Goal: Information Seeking & Learning: Learn about a topic

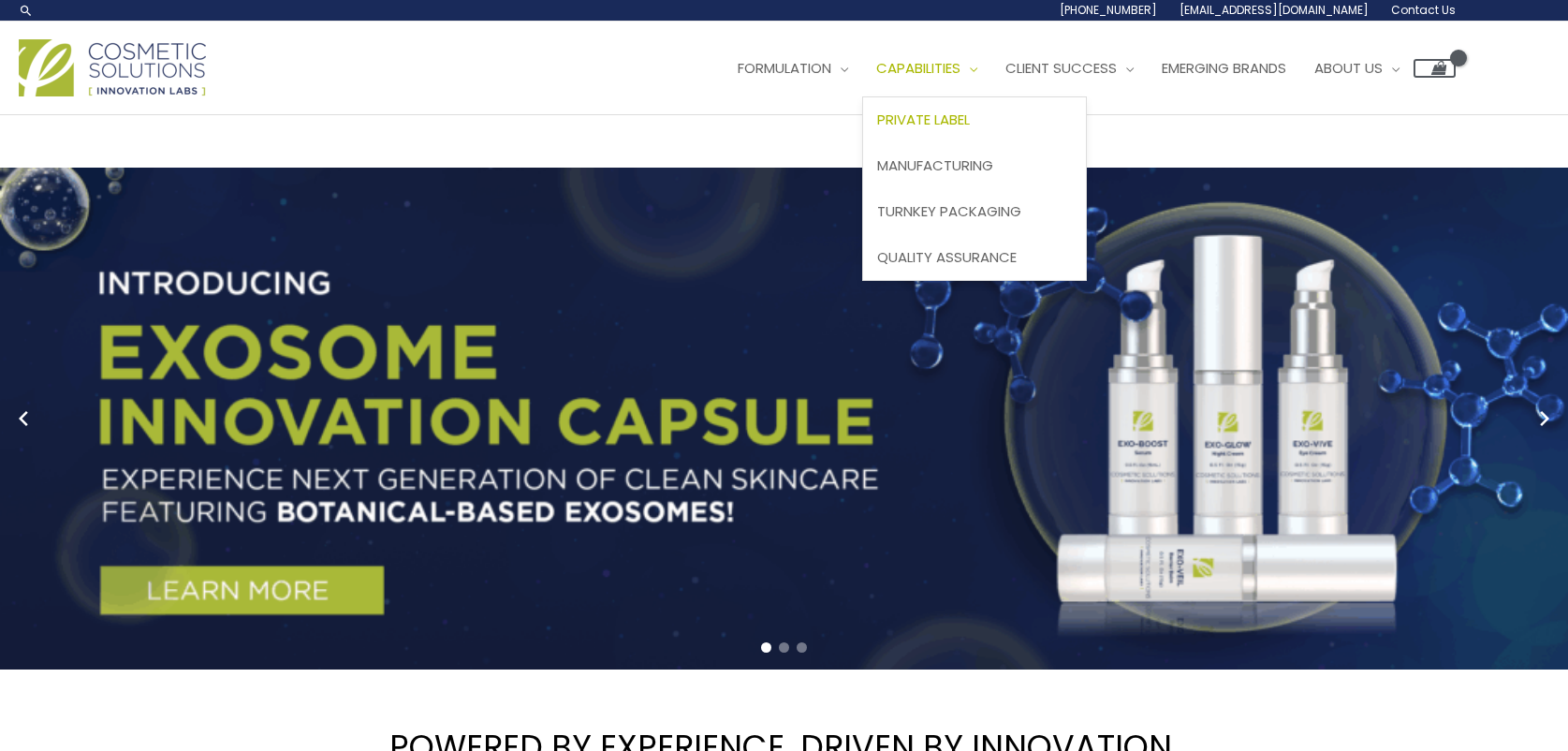
click at [970, 116] on span "Private Label" at bounding box center [924, 119] width 93 height 20
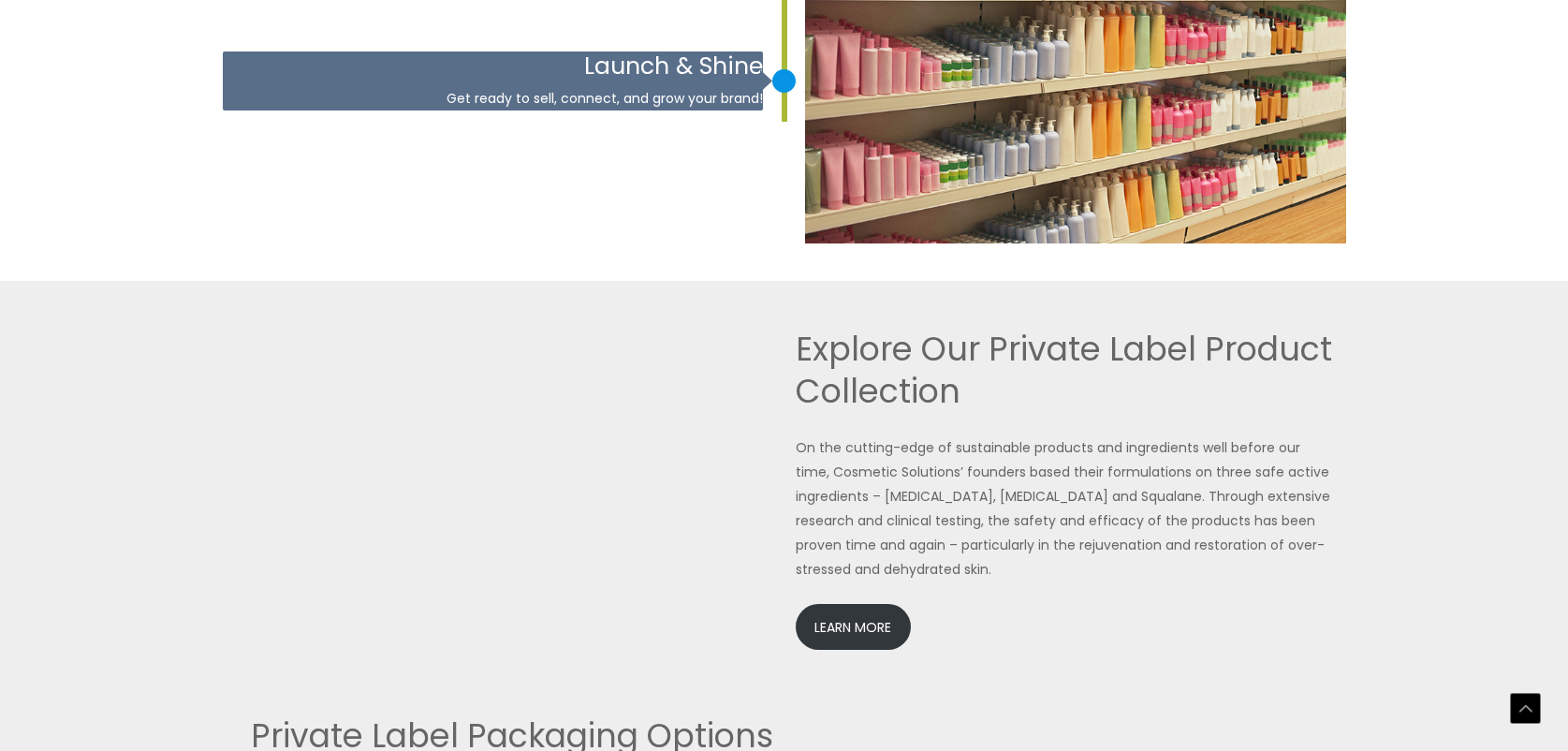
scroll to position [3827, 0]
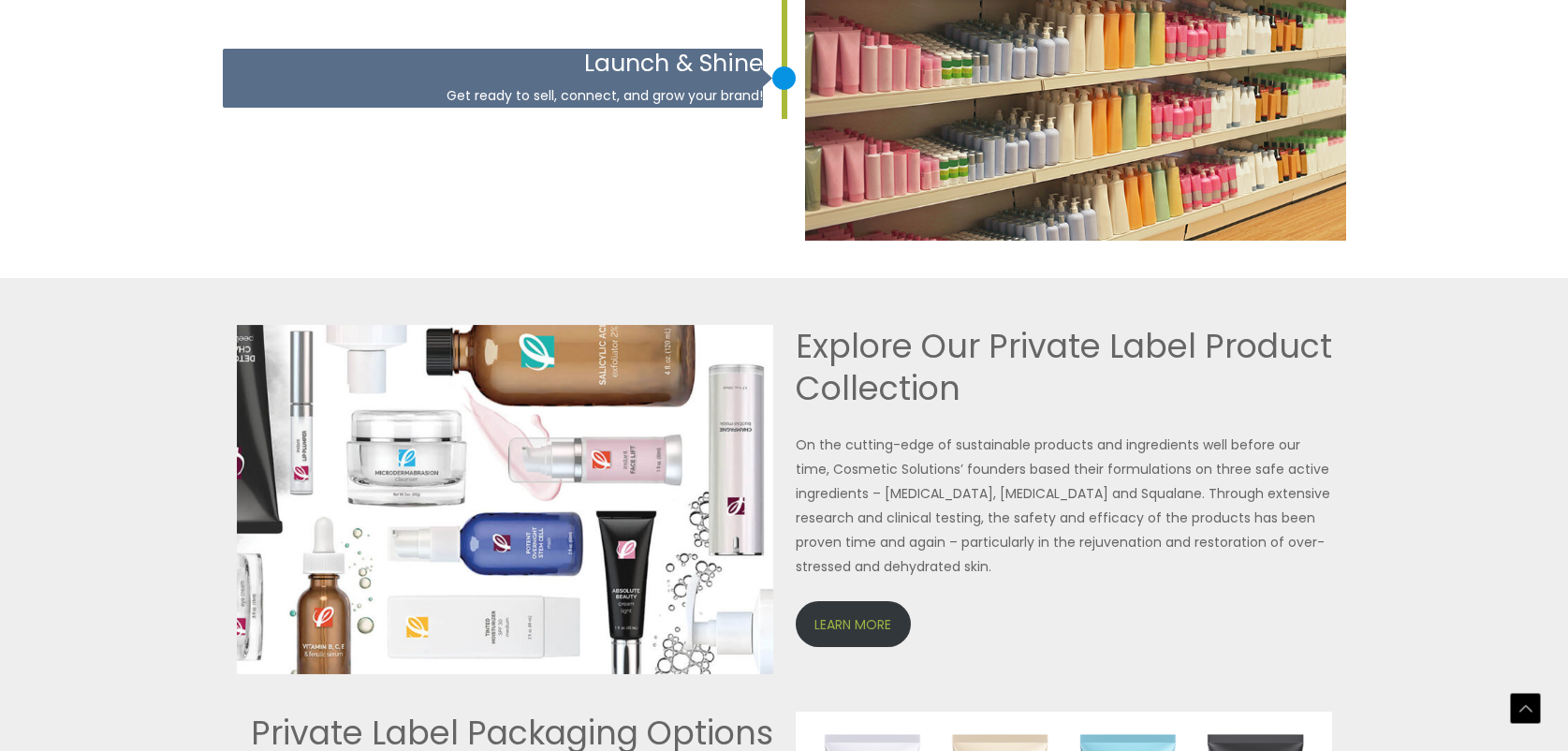
click at [854, 637] on link "LEARN MORE" at bounding box center [853, 624] width 115 height 46
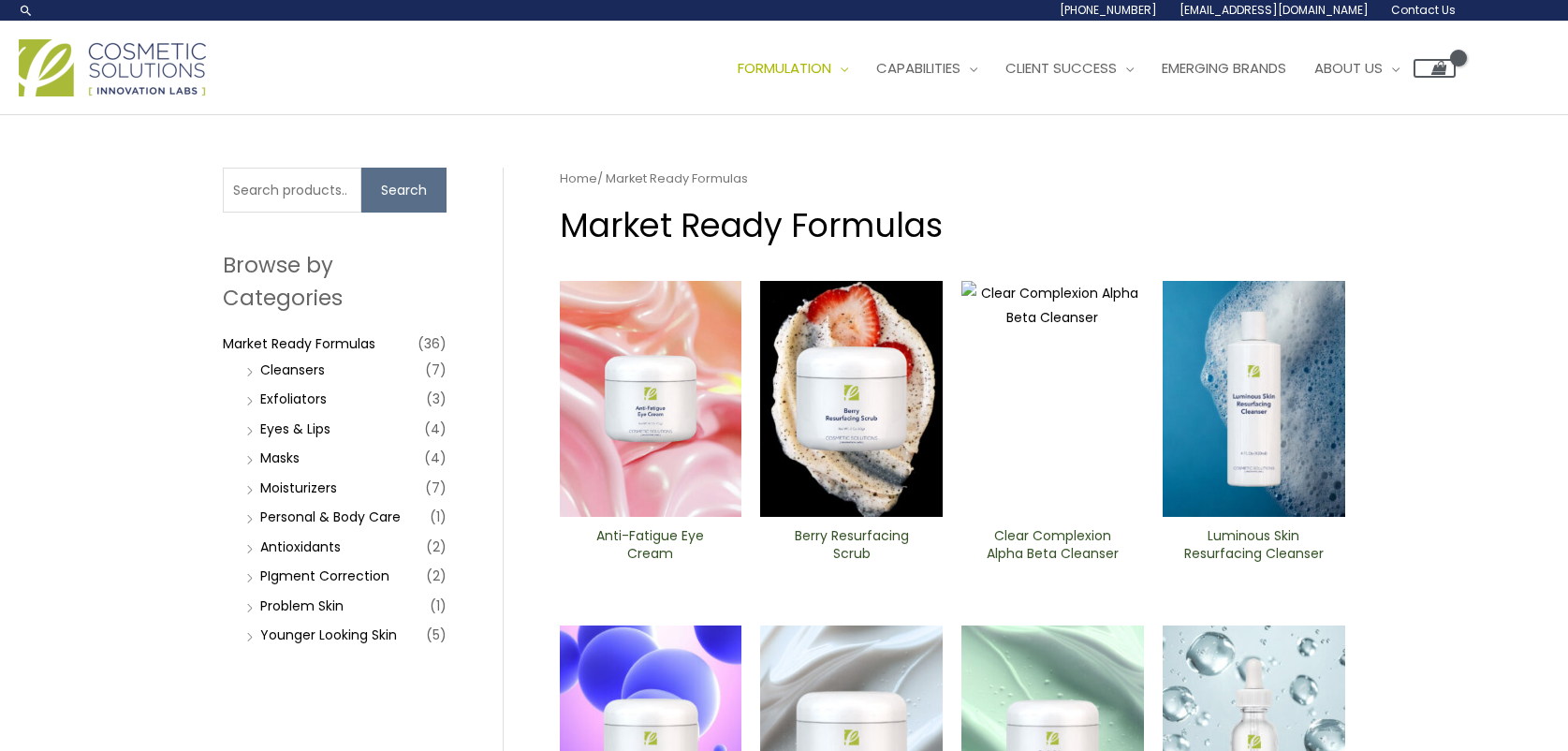
scroll to position [8, 0]
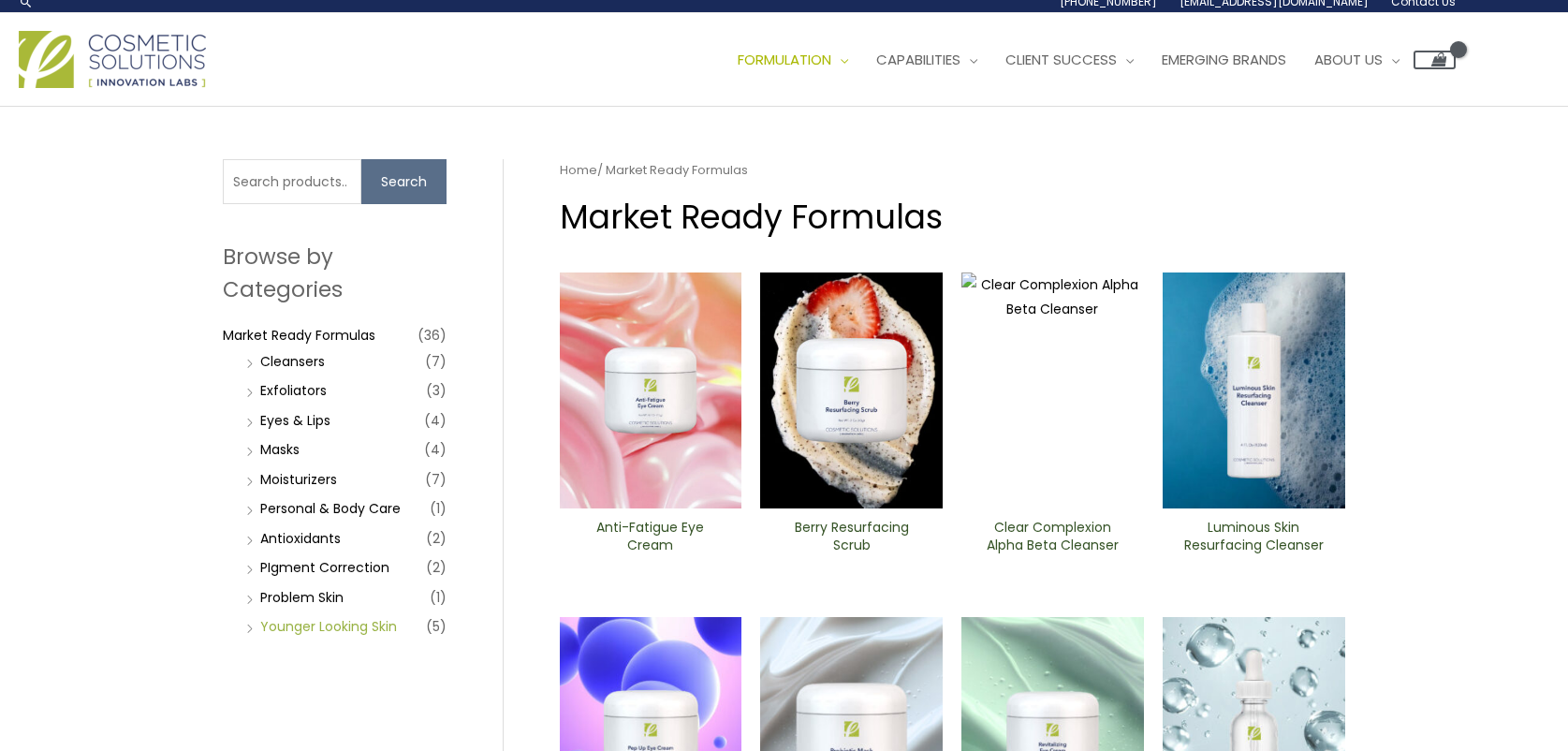
click at [336, 625] on link "Younger Looking Skin" at bounding box center [329, 626] width 137 height 19
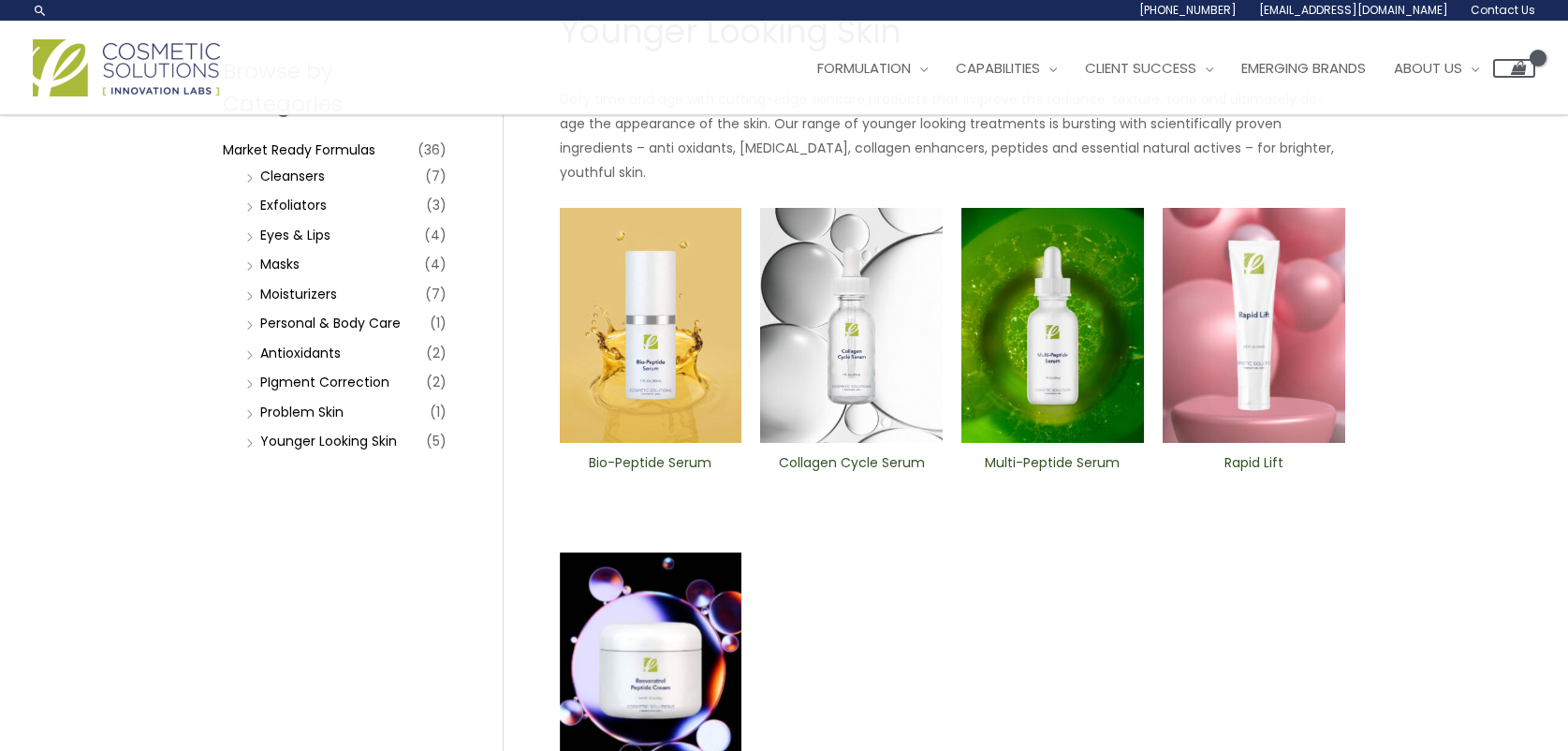
scroll to position [185, 0]
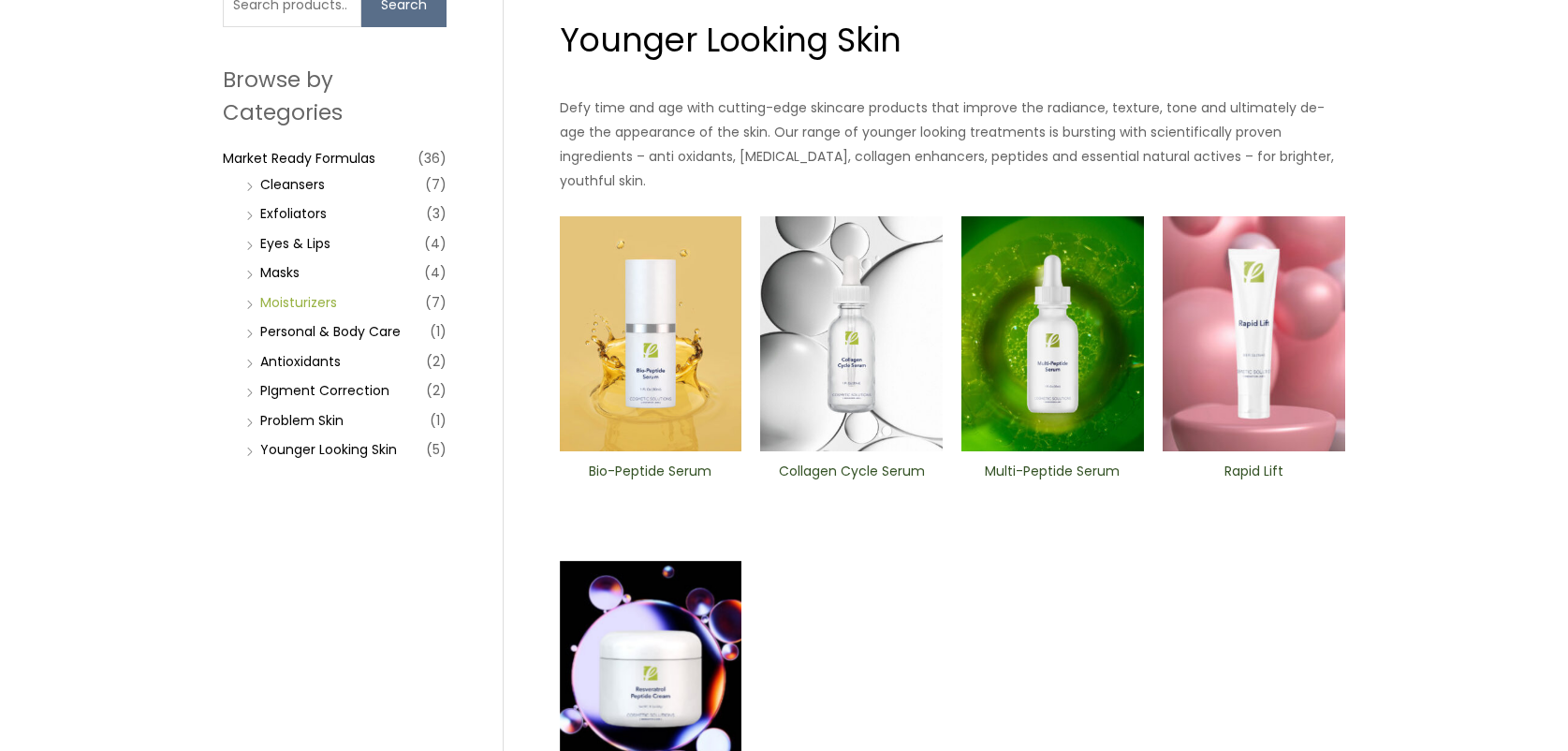
click at [322, 300] on link "Moisturizers" at bounding box center [299, 302] width 77 height 19
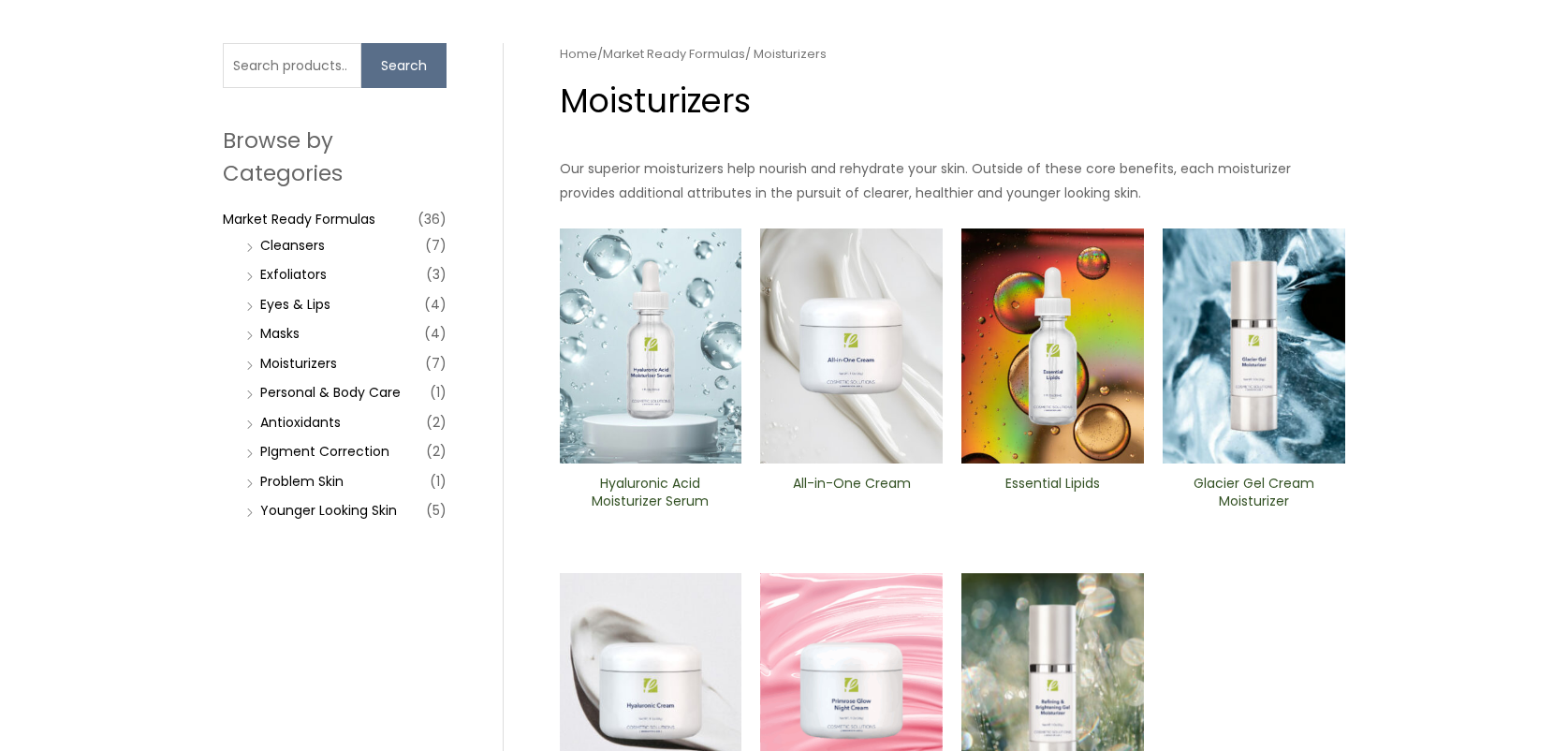
scroll to position [121, 0]
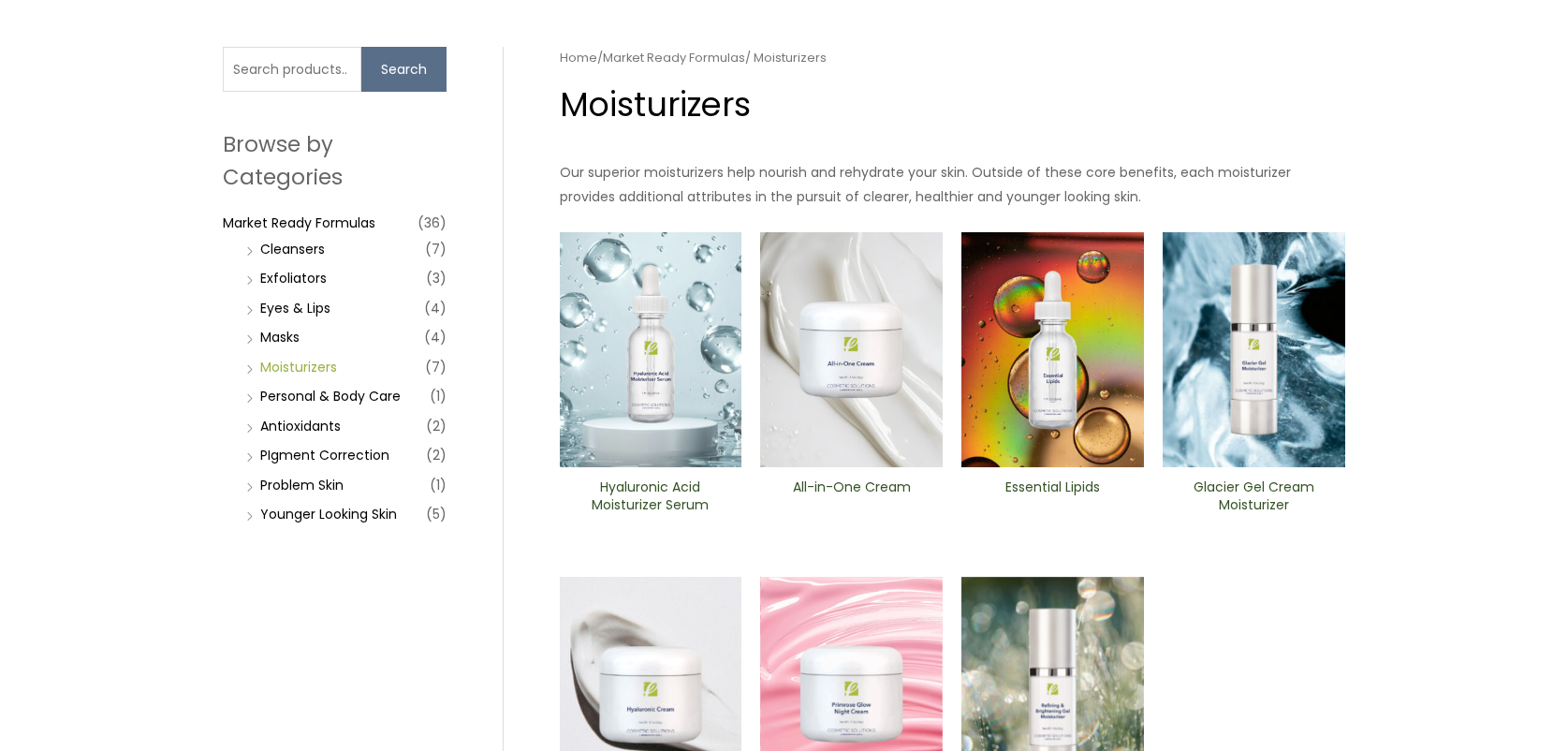
click at [326, 361] on link "Moisturizers" at bounding box center [299, 367] width 77 height 19
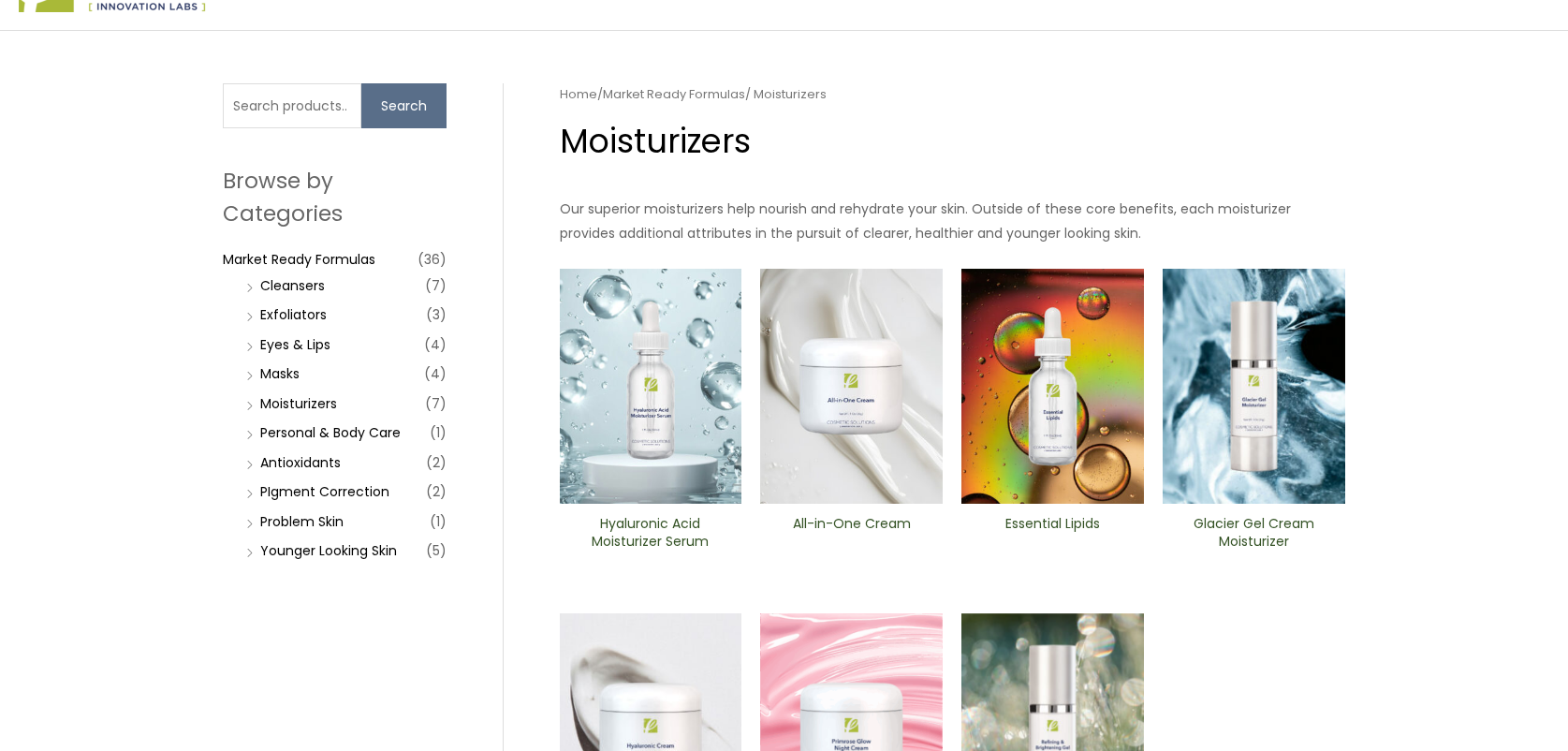
scroll to position [96, 0]
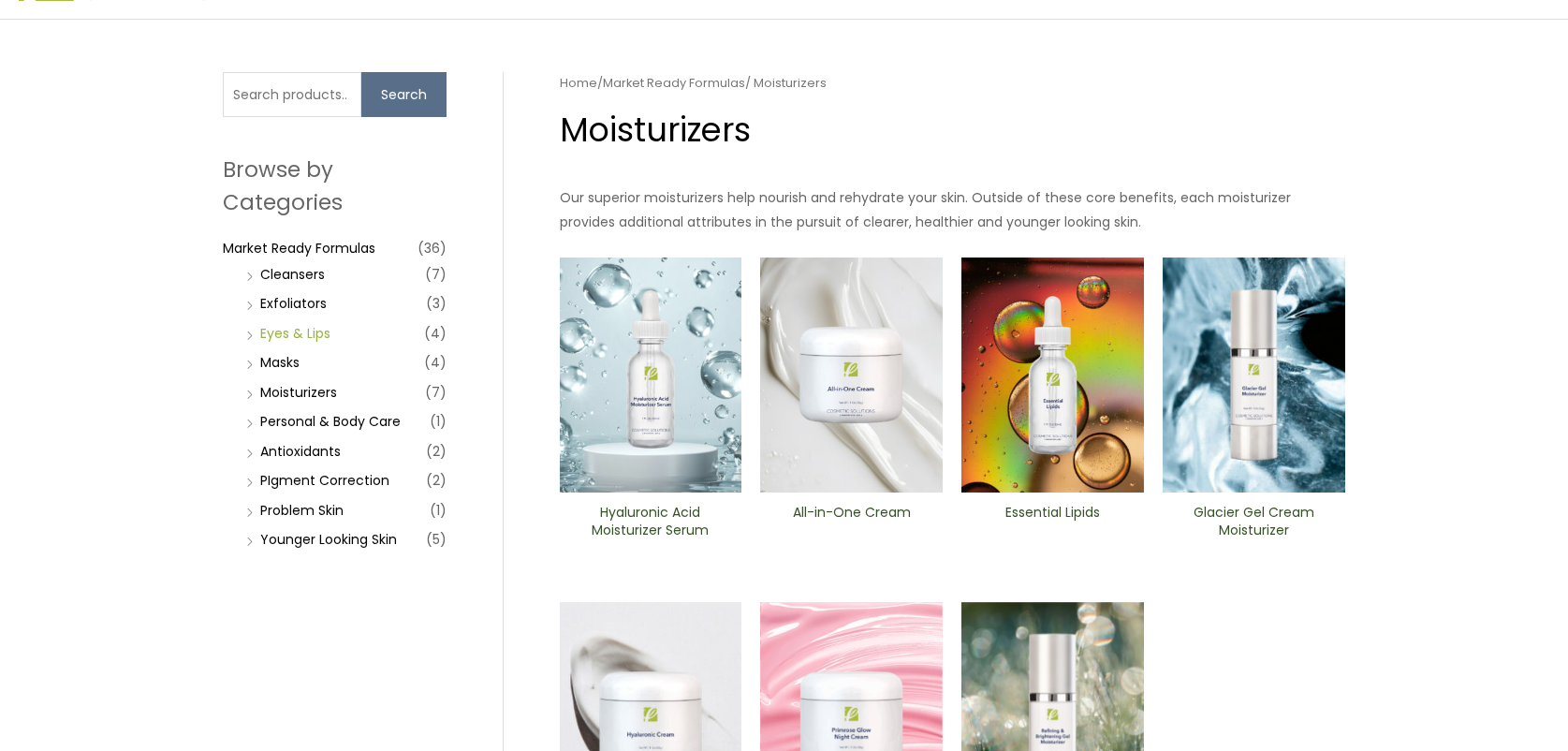
click at [302, 334] on link "Eyes & Lips" at bounding box center [295, 333] width 70 height 19
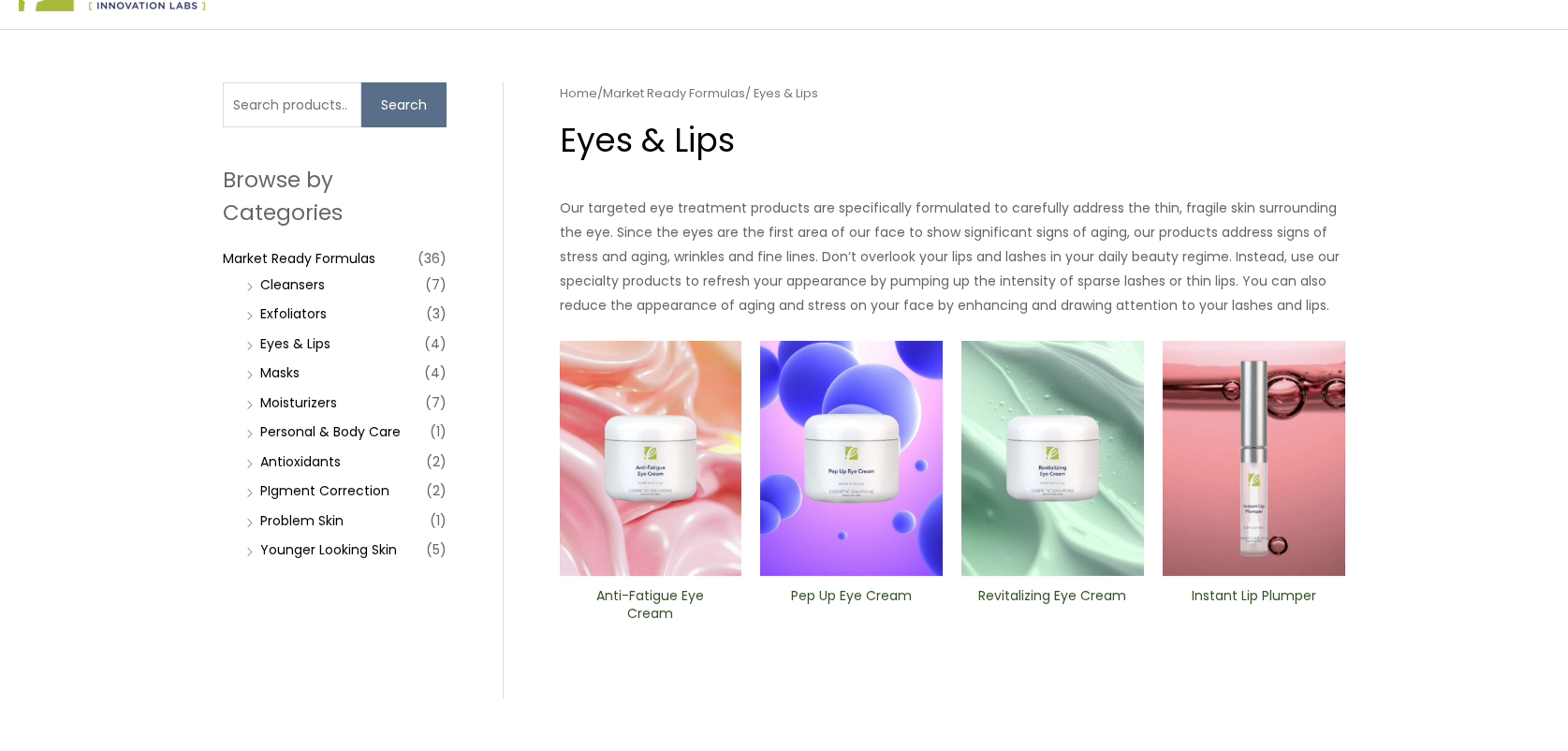
scroll to position [147, 0]
